Goal: Information Seeking & Learning: Learn about a topic

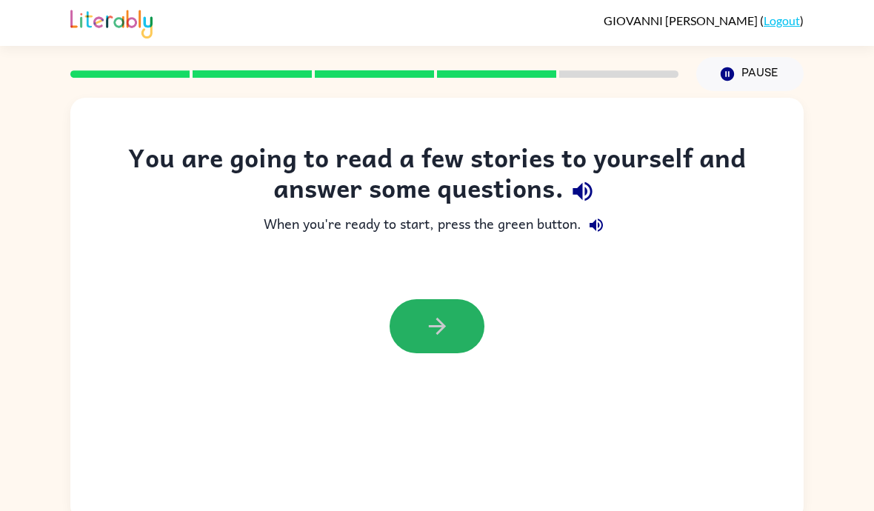
click at [446, 318] on icon "button" at bounding box center [437, 326] width 26 height 26
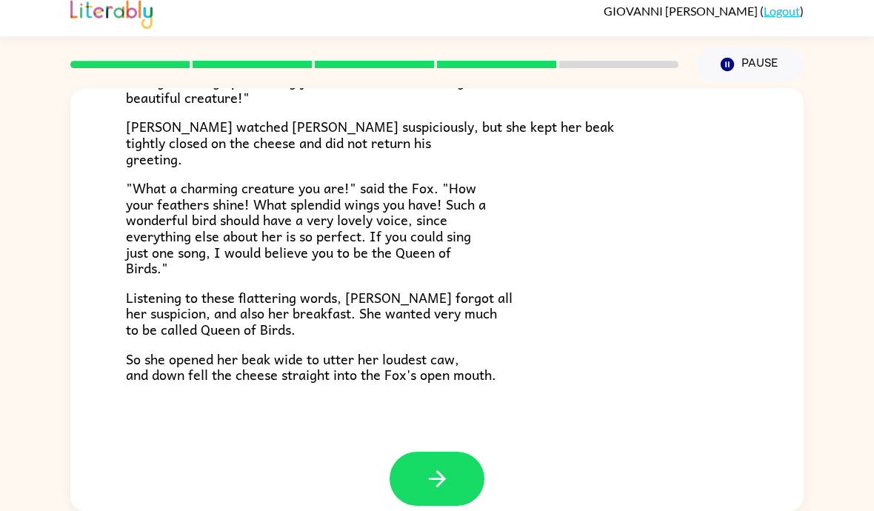
scroll to position [274, 0]
click at [431, 466] on icon "button" at bounding box center [437, 479] width 26 height 26
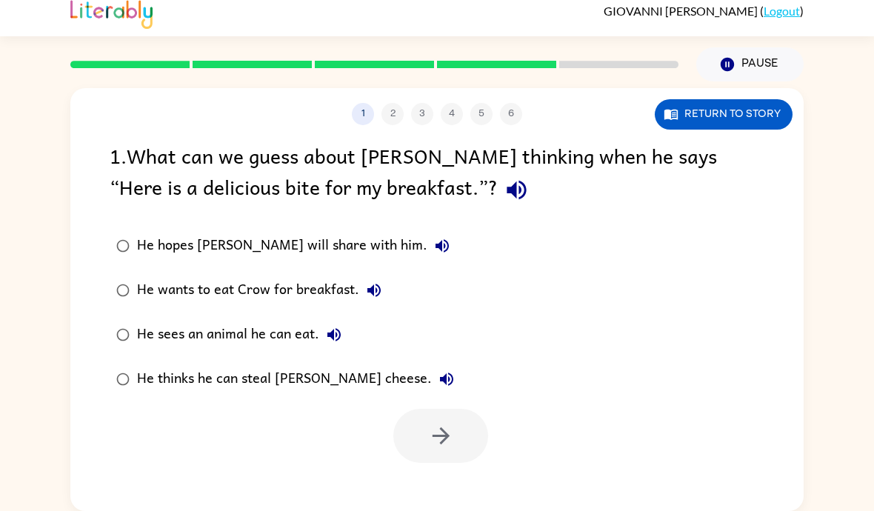
click at [717, 99] on button "Return to story" at bounding box center [724, 114] width 138 height 30
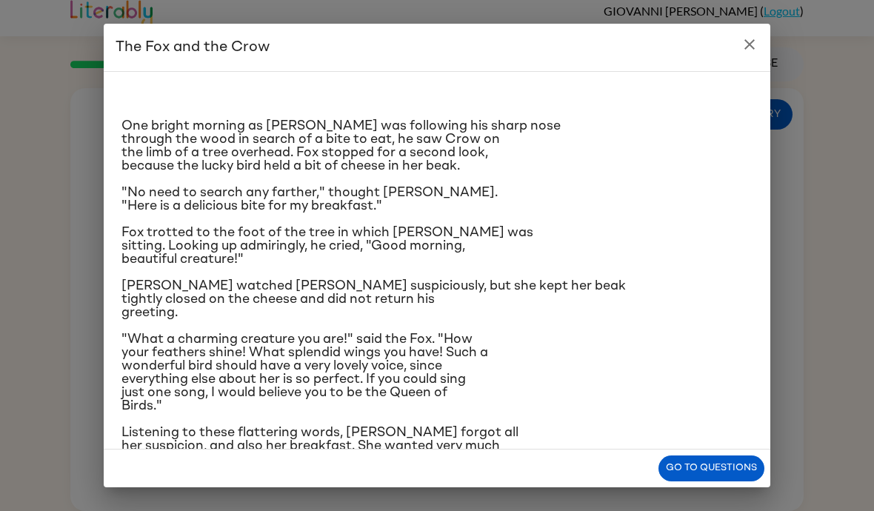
click at [746, 44] on icon "close" at bounding box center [749, 45] width 18 height 18
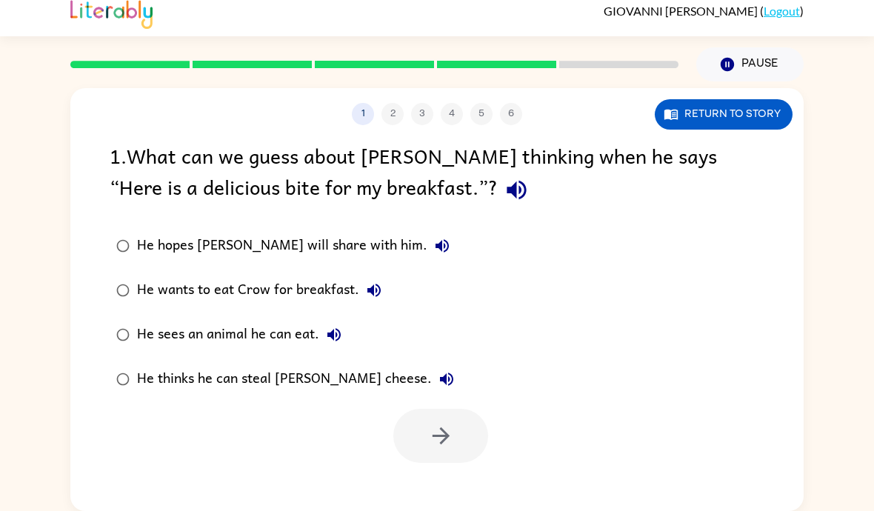
click at [503, 177] on icon "button" at bounding box center [516, 190] width 26 height 26
click at [757, 99] on button "Return to story" at bounding box center [724, 114] width 138 height 30
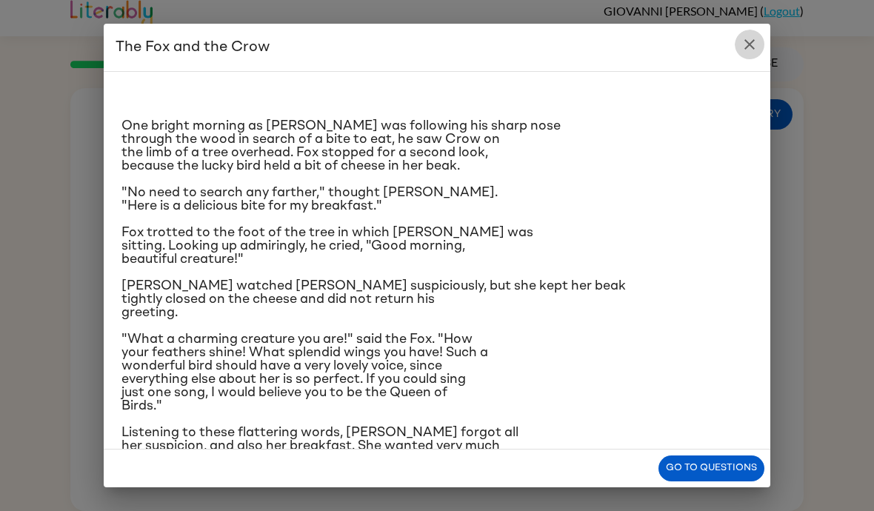
click at [755, 47] on icon "close" at bounding box center [749, 45] width 18 height 18
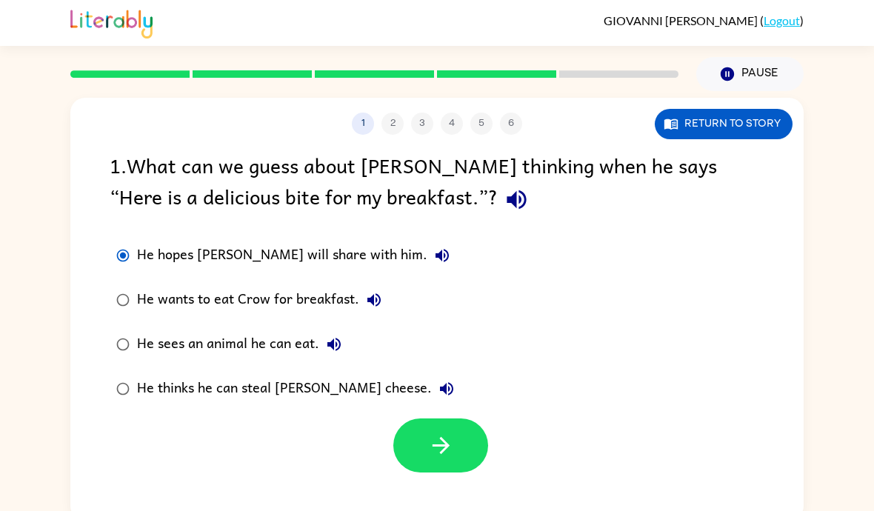
click at [471, 461] on button "button" at bounding box center [440, 445] width 95 height 54
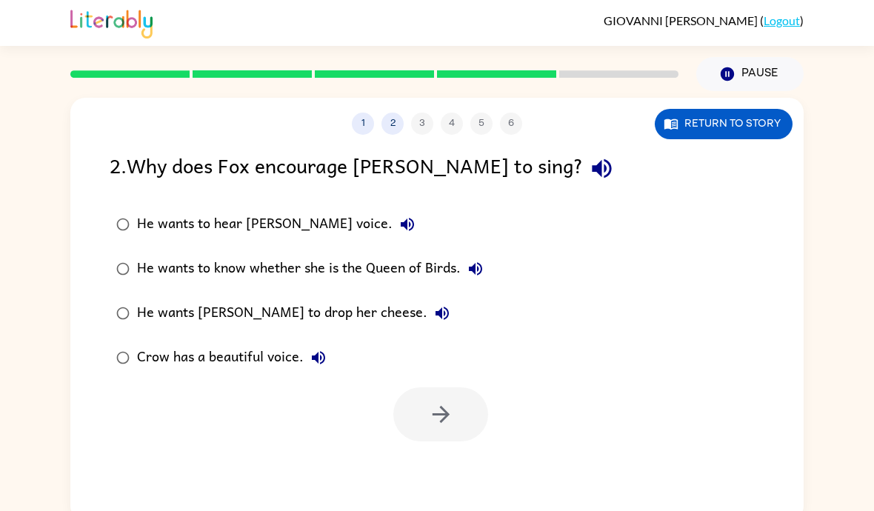
click at [589, 175] on icon "button" at bounding box center [602, 168] width 26 height 26
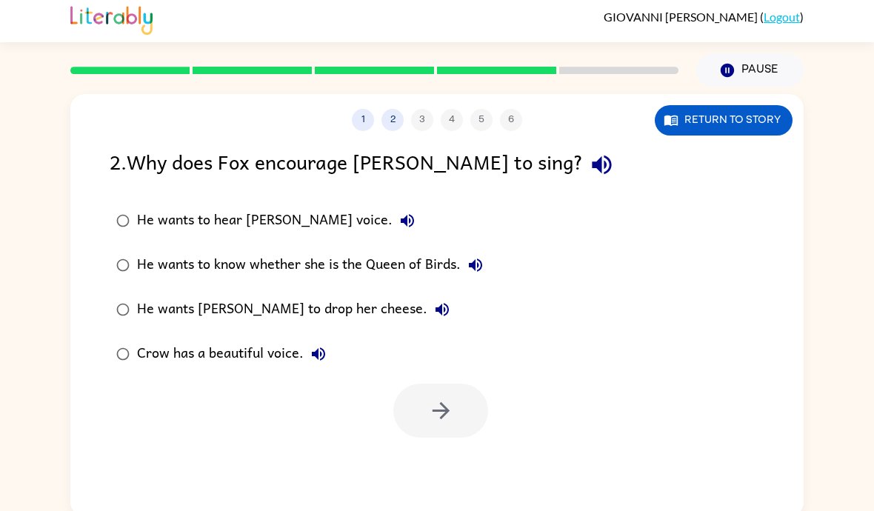
click at [592, 165] on icon "button" at bounding box center [601, 165] width 19 height 19
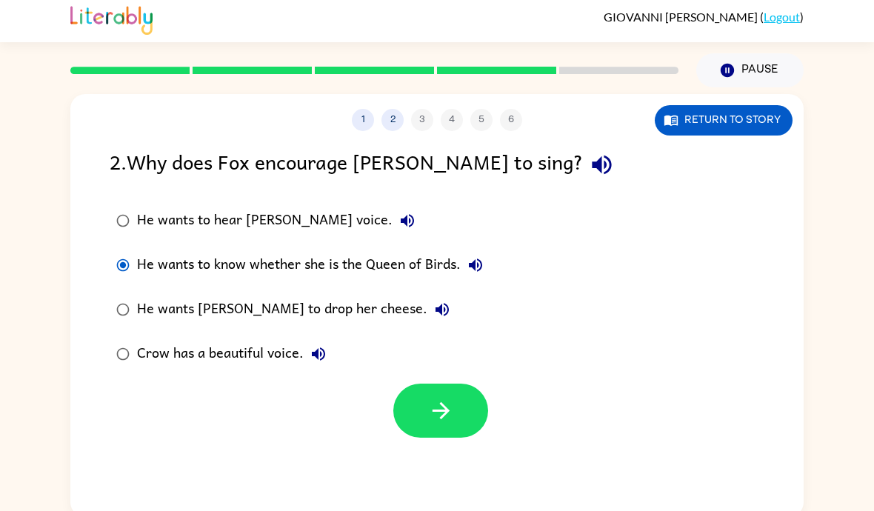
click at [392, 221] on button "He wants to hear [PERSON_NAME] voice." at bounding box center [407, 221] width 30 height 30
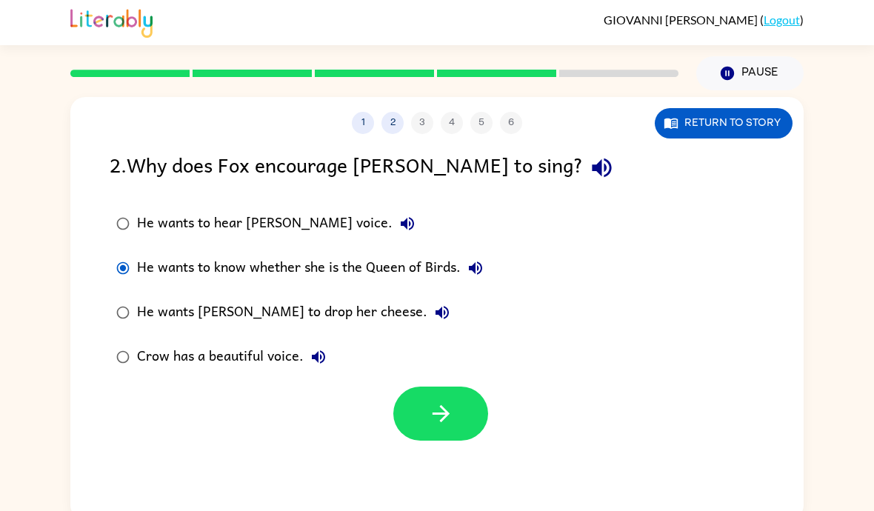
scroll to position [0, 0]
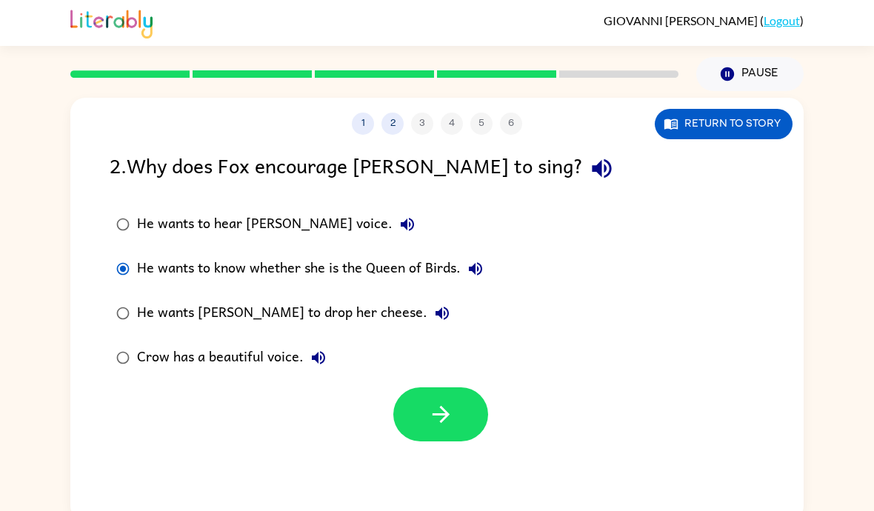
click at [456, 358] on label "Crow has a beautiful voice." at bounding box center [299, 357] width 396 height 44
click at [477, 325] on label "He wants [PERSON_NAME] to drop her cheese." at bounding box center [299, 313] width 396 height 44
click at [479, 355] on label "Crow has a beautiful voice." at bounding box center [299, 357] width 396 height 44
click at [478, 354] on label "Crow has a beautiful voice." at bounding box center [299, 357] width 396 height 44
click at [394, 346] on label "Crow has a beautiful voice." at bounding box center [299, 357] width 396 height 44
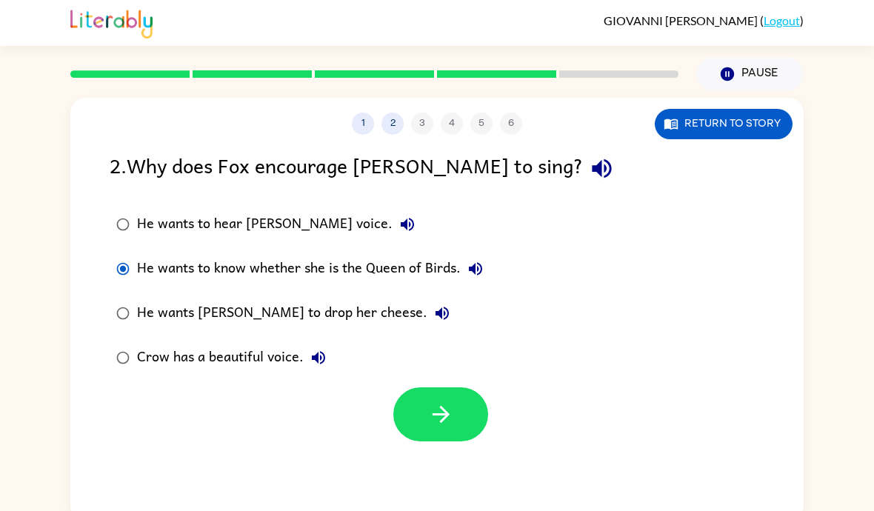
click at [481, 261] on icon "button" at bounding box center [475, 269] width 18 height 18
click at [392, 224] on button "He wants to hear [PERSON_NAME] voice." at bounding box center [407, 225] width 30 height 30
click at [700, 103] on div "1 2 3 4 5 6 Return to story" at bounding box center [436, 116] width 733 height 37
click at [700, 122] on button "Return to story" at bounding box center [724, 124] width 138 height 30
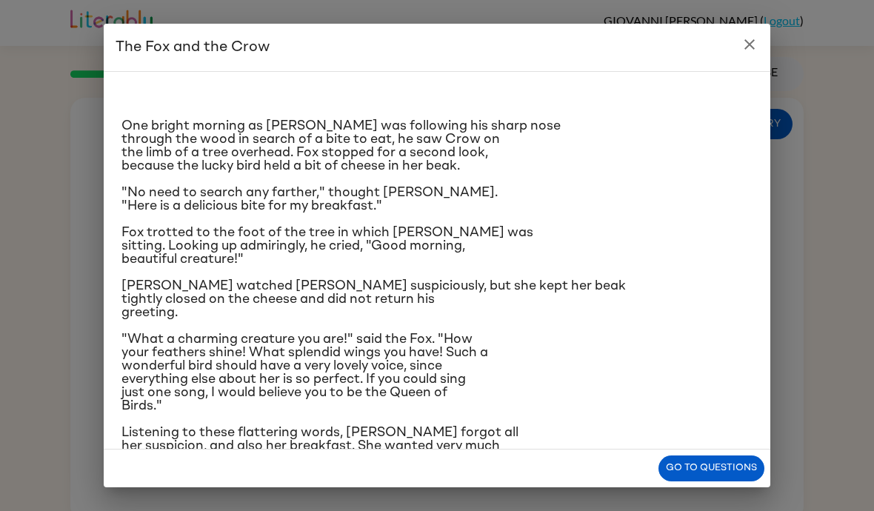
click at [856, 482] on div "The Fox and the Crow One bright morning as [PERSON_NAME] was following his shar…" at bounding box center [437, 255] width 874 height 511
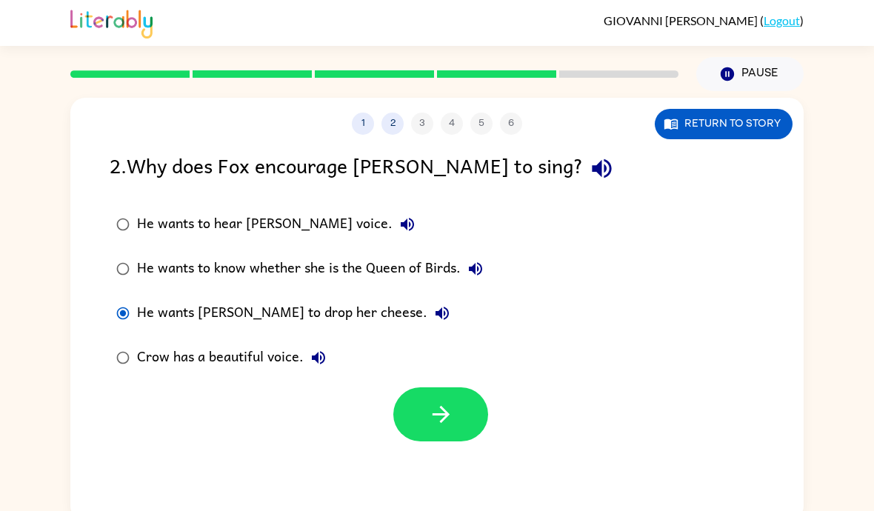
click at [740, 121] on button "Return to story" at bounding box center [724, 124] width 138 height 30
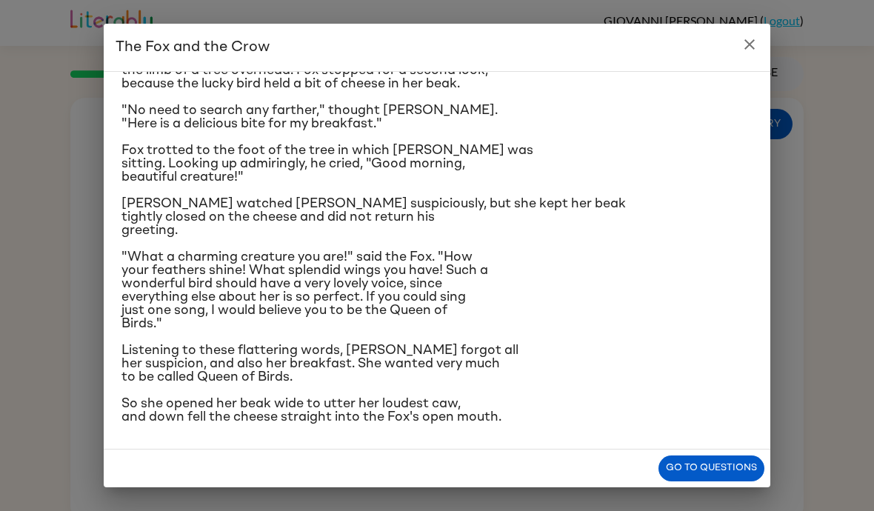
scroll to position [184, 0]
click at [700, 477] on button "Go to questions" at bounding box center [711, 468] width 106 height 26
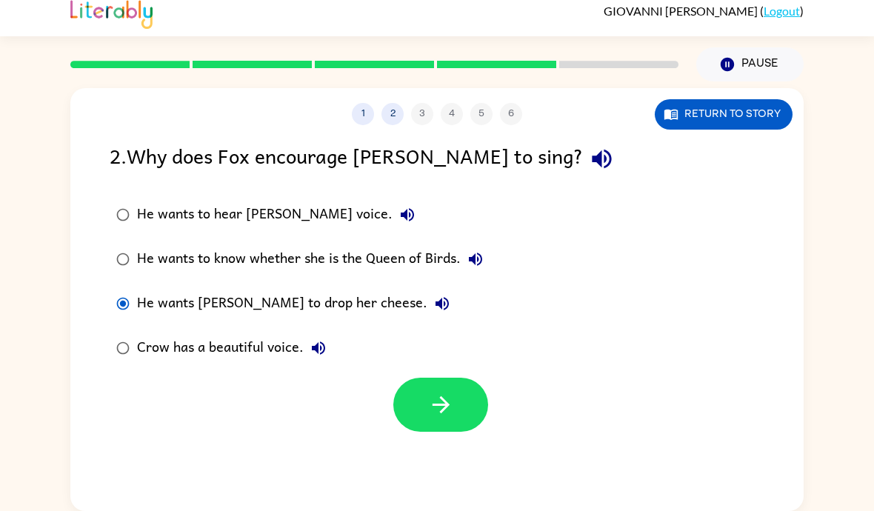
scroll to position [64, 0]
click at [466, 378] on button "button" at bounding box center [440, 405] width 95 height 54
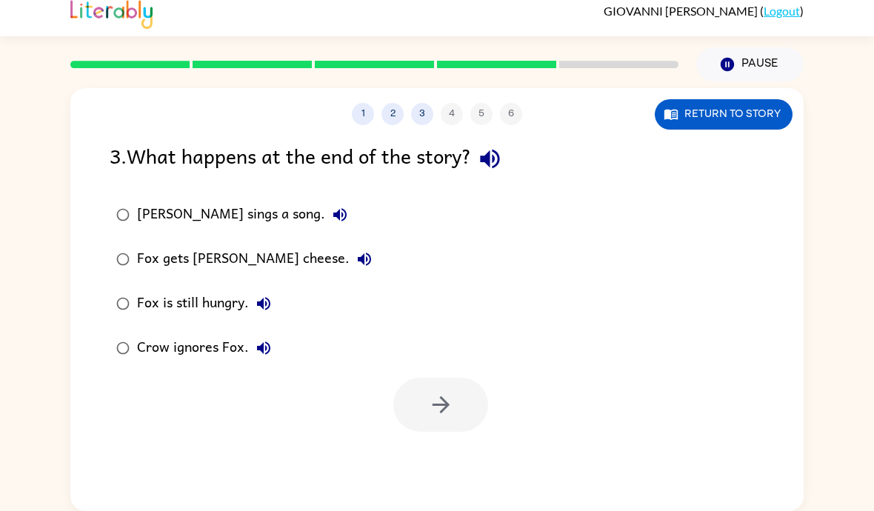
click at [478, 140] on button "button" at bounding box center [490, 159] width 38 height 38
click at [477, 140] on button "button" at bounding box center [490, 159] width 38 height 38
click at [501, 146] on icon "button" at bounding box center [490, 159] width 26 height 26
click at [716, 88] on div "1 2 3 4 5 6 Return to story" at bounding box center [436, 106] width 733 height 37
click at [732, 99] on button "Return to story" at bounding box center [724, 114] width 138 height 30
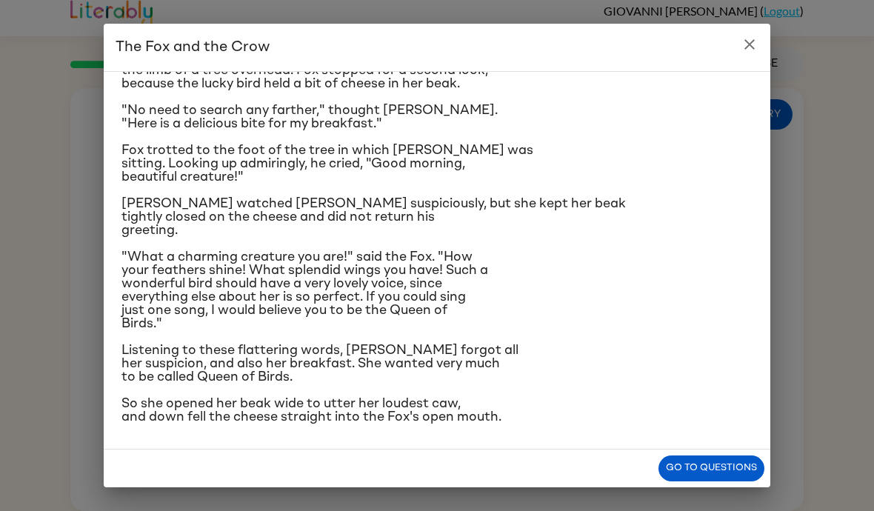
scroll to position [184, 0]
click at [714, 464] on button "Go to questions" at bounding box center [711, 468] width 106 height 26
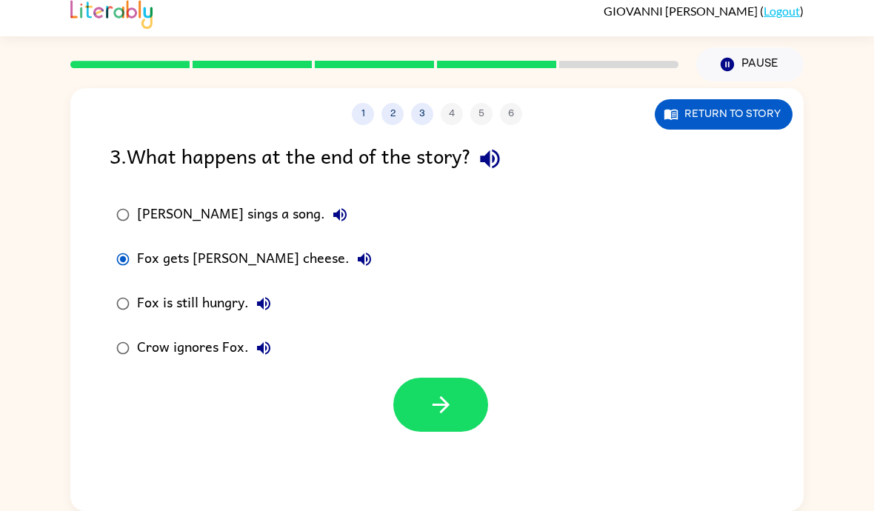
click at [435, 378] on button "button" at bounding box center [440, 405] width 95 height 54
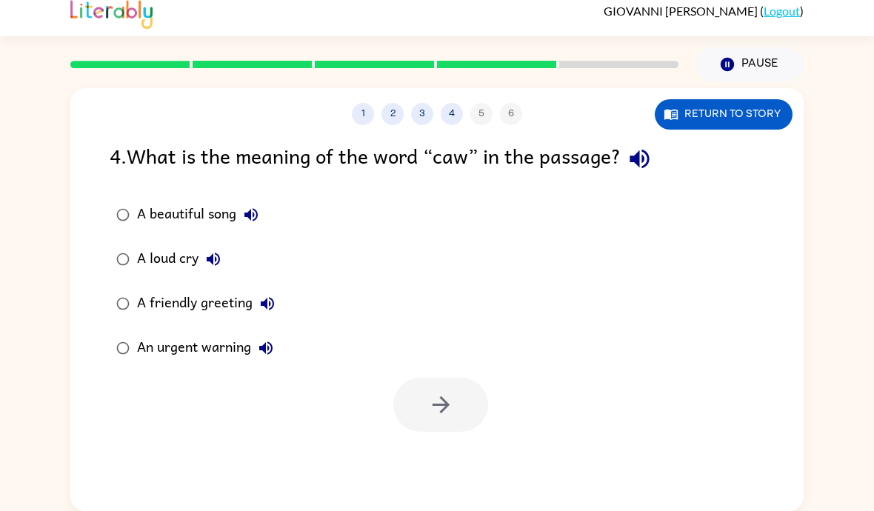
click at [743, 99] on button "Return to story" at bounding box center [724, 114] width 138 height 30
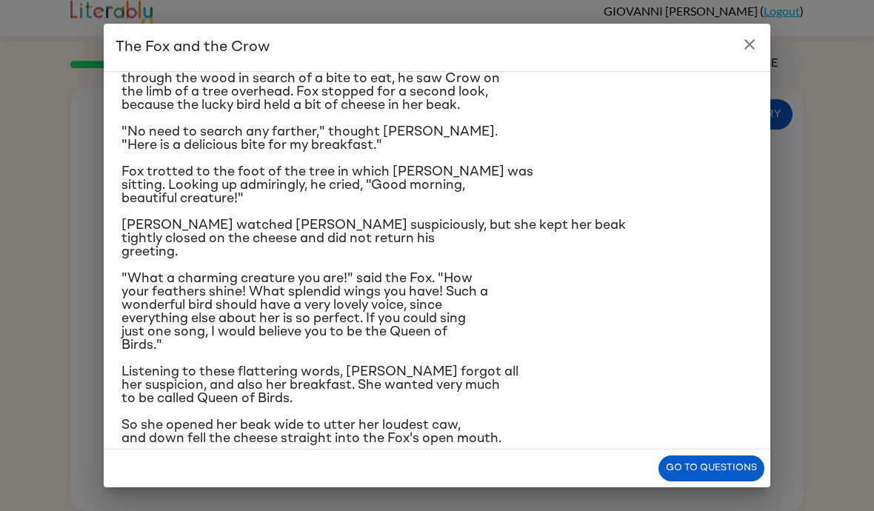
scroll to position [68, 0]
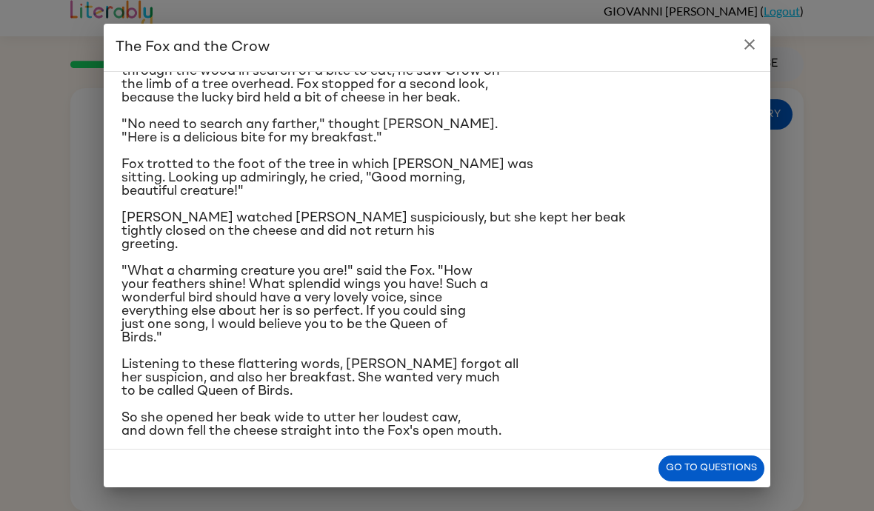
click at [167, 251] on span "[PERSON_NAME] watched [PERSON_NAME] suspiciously, but she kept her beak tightly…" at bounding box center [373, 231] width 504 height 40
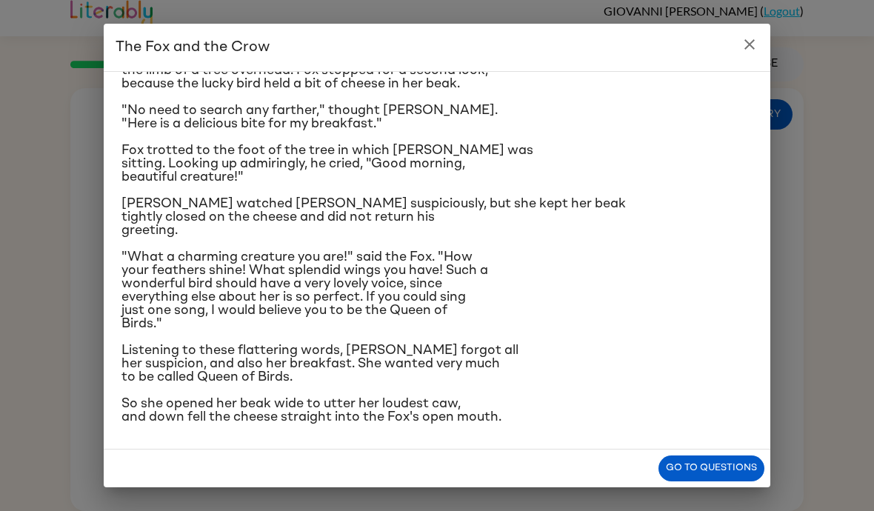
scroll to position [184, 0]
click at [717, 464] on button "Go to questions" at bounding box center [711, 468] width 106 height 26
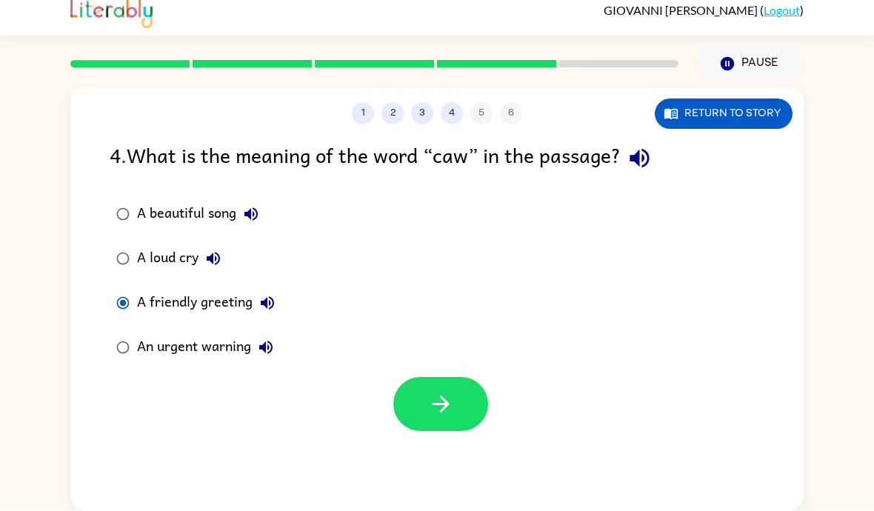
scroll to position [0, 0]
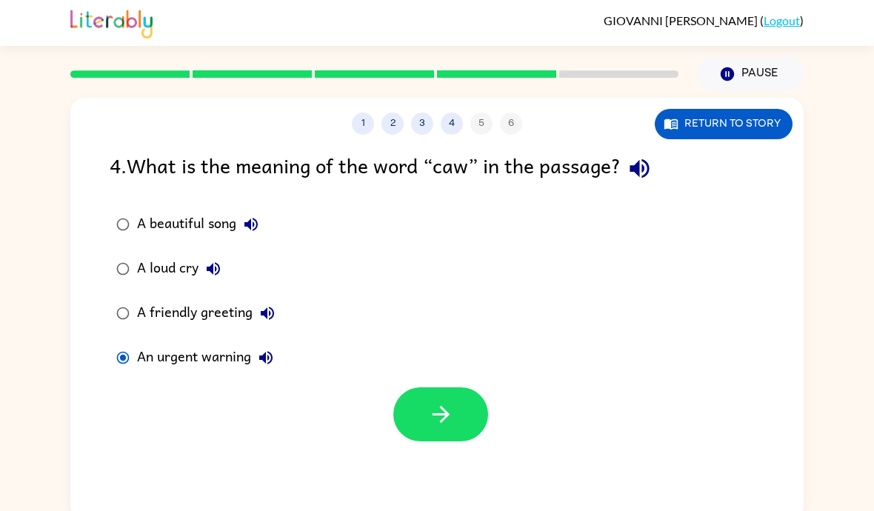
click at [742, 123] on button "Return to story" at bounding box center [724, 124] width 138 height 30
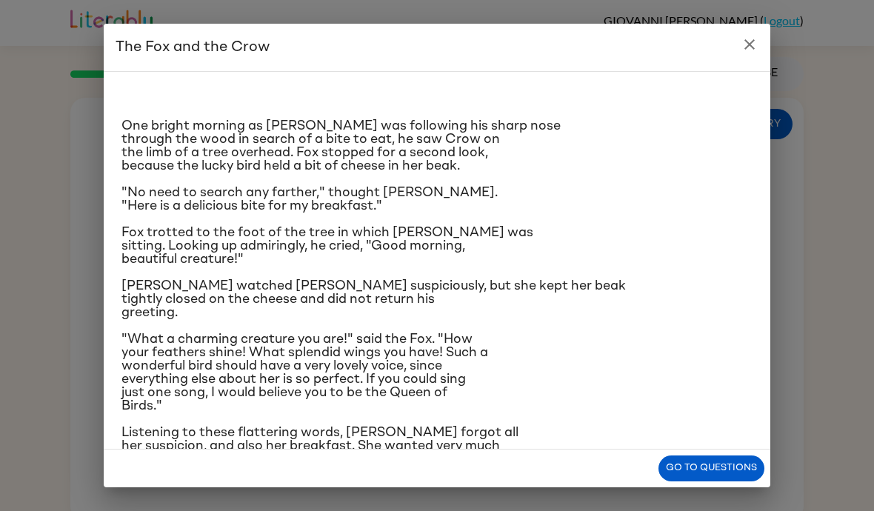
click at [738, 469] on button "Go to questions" at bounding box center [711, 468] width 106 height 26
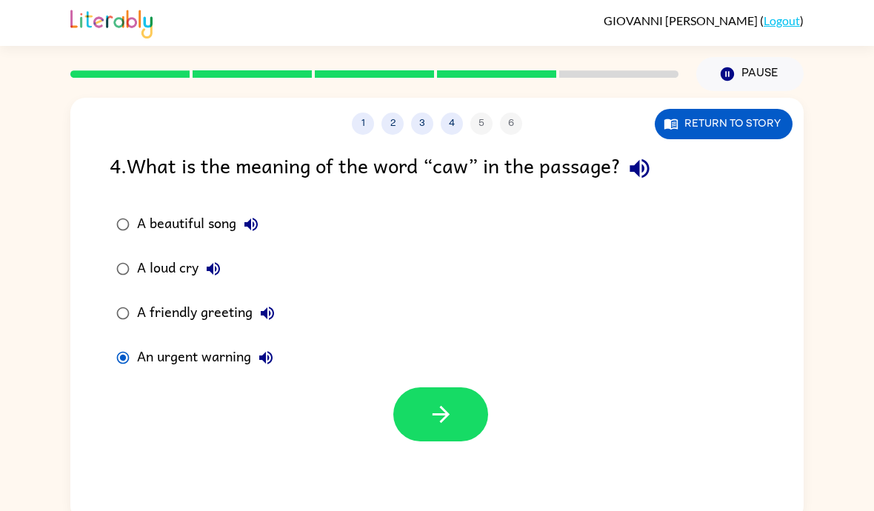
click at [748, 121] on button "Return to story" at bounding box center [724, 124] width 138 height 30
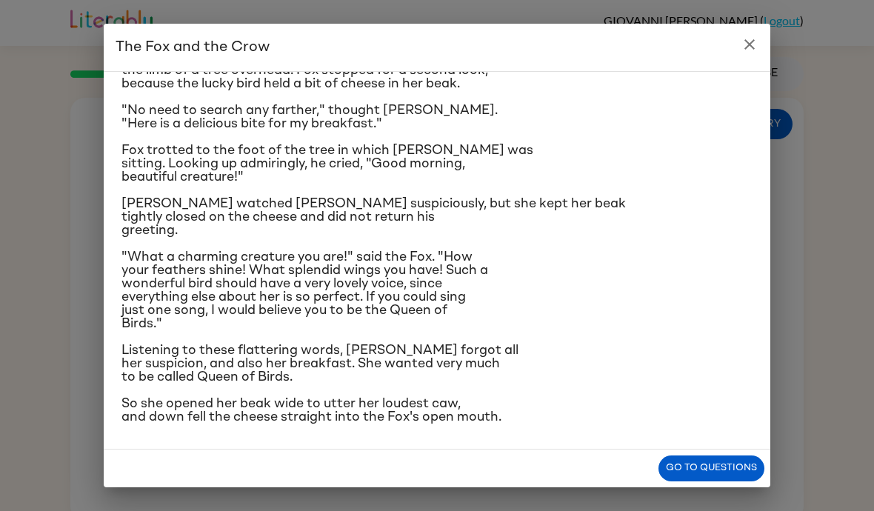
scroll to position [184, 0]
click at [492, 397] on p "So she opened her beak wide to utter her loudest caw, and down fell the cheese …" at bounding box center [436, 410] width 631 height 27
click at [731, 466] on button "Go to questions" at bounding box center [711, 468] width 106 height 26
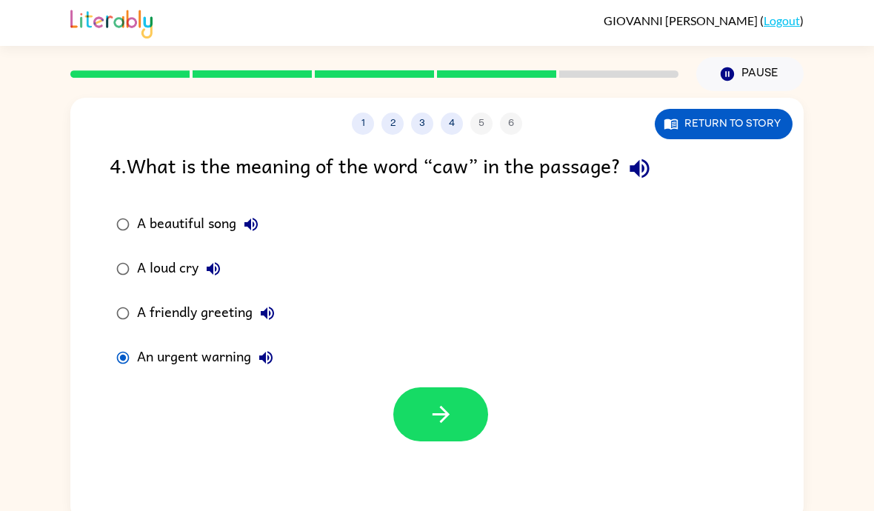
click at [163, 303] on div "A friendly greeting" at bounding box center [209, 313] width 145 height 30
click at [148, 252] on label "A loud cry" at bounding box center [195, 269] width 188 height 44
click at [272, 187] on div "4 . What is the meaning of the word “caw” in the passage?" at bounding box center [437, 169] width 655 height 38
click at [150, 227] on div "A beautiful song" at bounding box center [201, 225] width 129 height 30
click at [446, 421] on icon "button" at bounding box center [441, 414] width 26 height 26
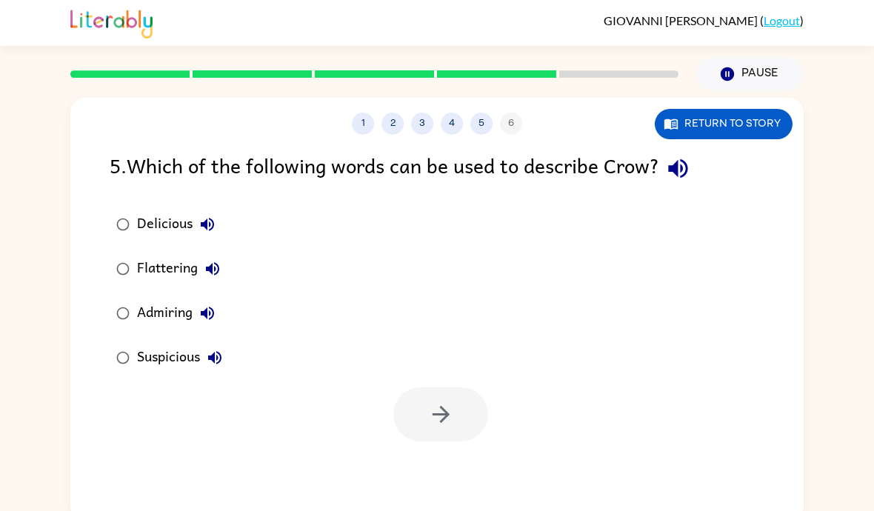
click at [188, 307] on div "Admiring" at bounding box center [179, 313] width 85 height 30
click at [463, 407] on button "button" at bounding box center [440, 414] width 95 height 54
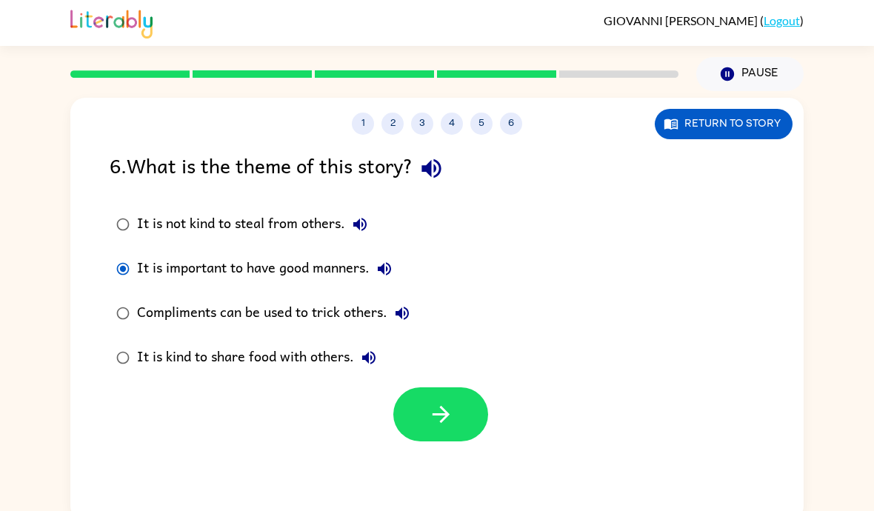
click at [295, 353] on div "It is kind to share food with others." at bounding box center [260, 358] width 247 height 30
click at [466, 418] on button "button" at bounding box center [440, 414] width 95 height 54
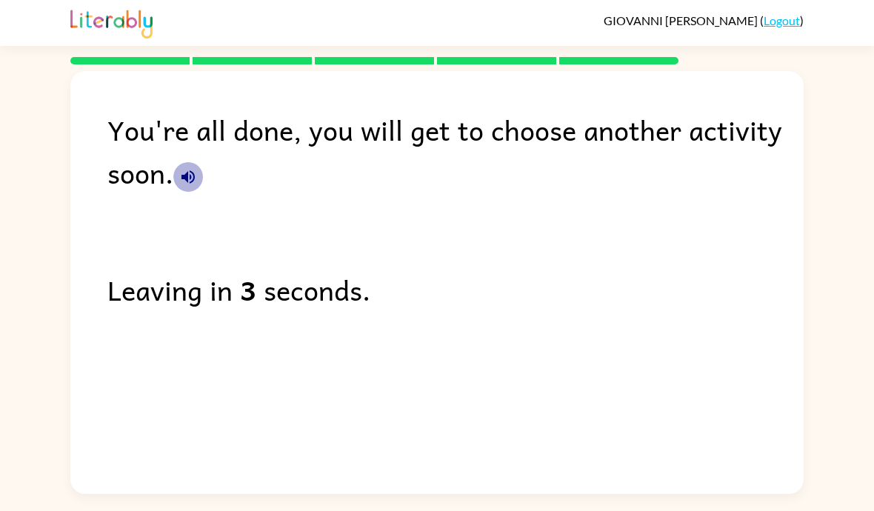
click at [188, 173] on icon "button" at bounding box center [187, 176] width 13 height 13
